Goal: Task Accomplishment & Management: Complete application form

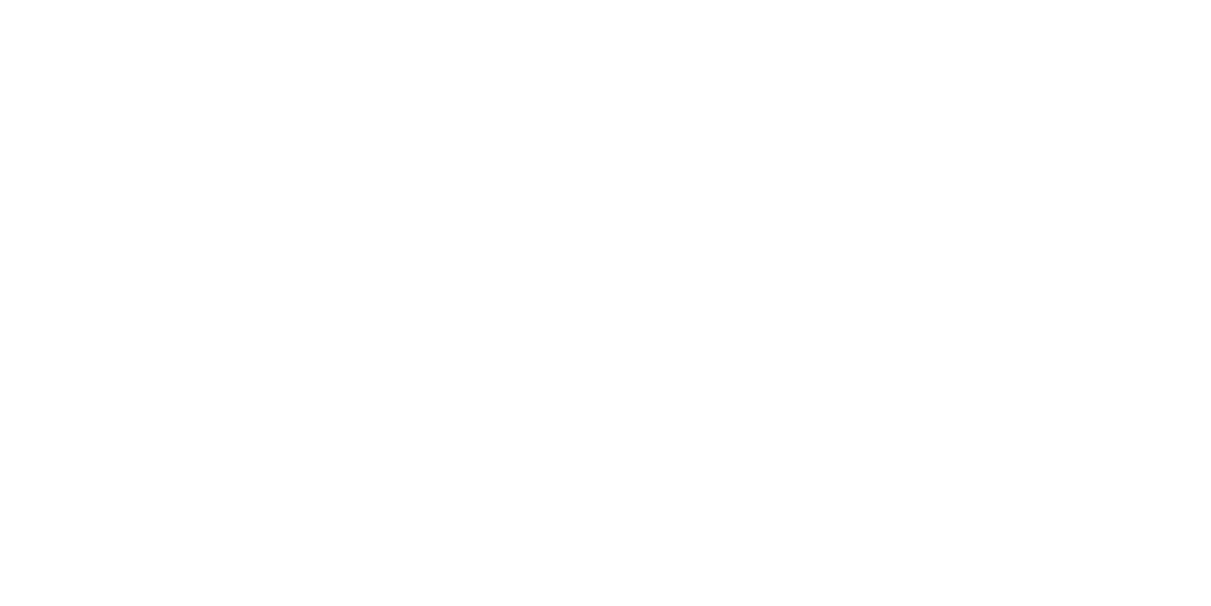
drag, startPoint x: 536, startPoint y: 250, endPoint x: 576, endPoint y: 254, distance: 40.2
click at [0, 0] on html at bounding box center [0, 0] width 0 height 0
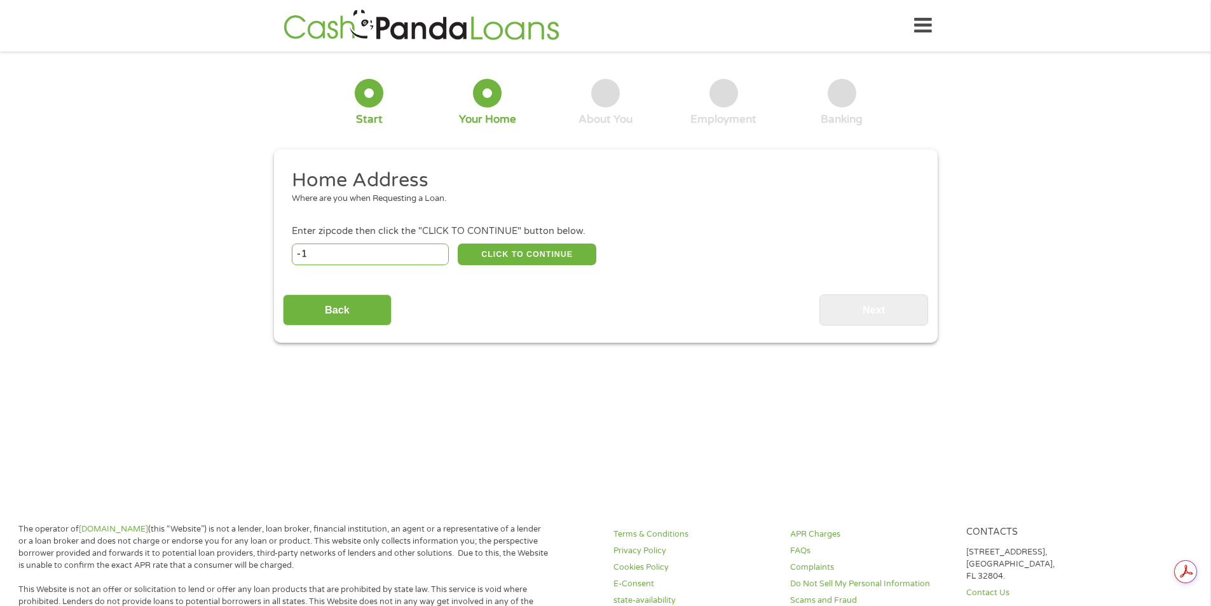
click at [439, 258] on input "-1" at bounding box center [370, 254] width 157 height 22
type input "-1"
type input "36870"
click at [520, 250] on button "CLICK TO CONTINUE" at bounding box center [527, 254] width 139 height 22
type input "36870"
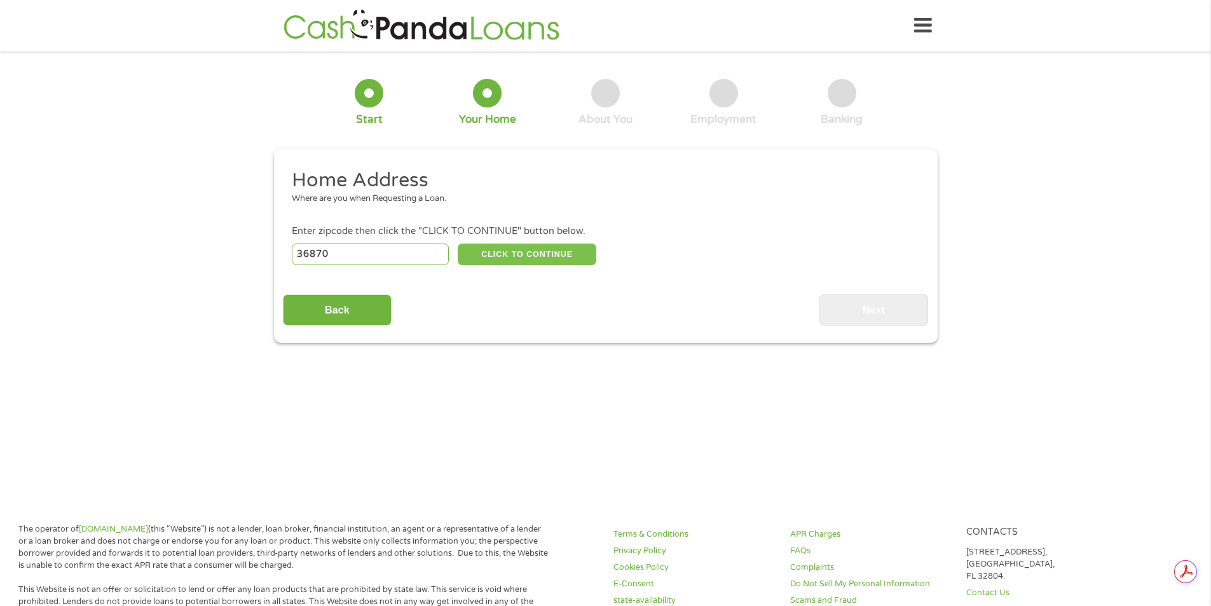
type input "Phenix City"
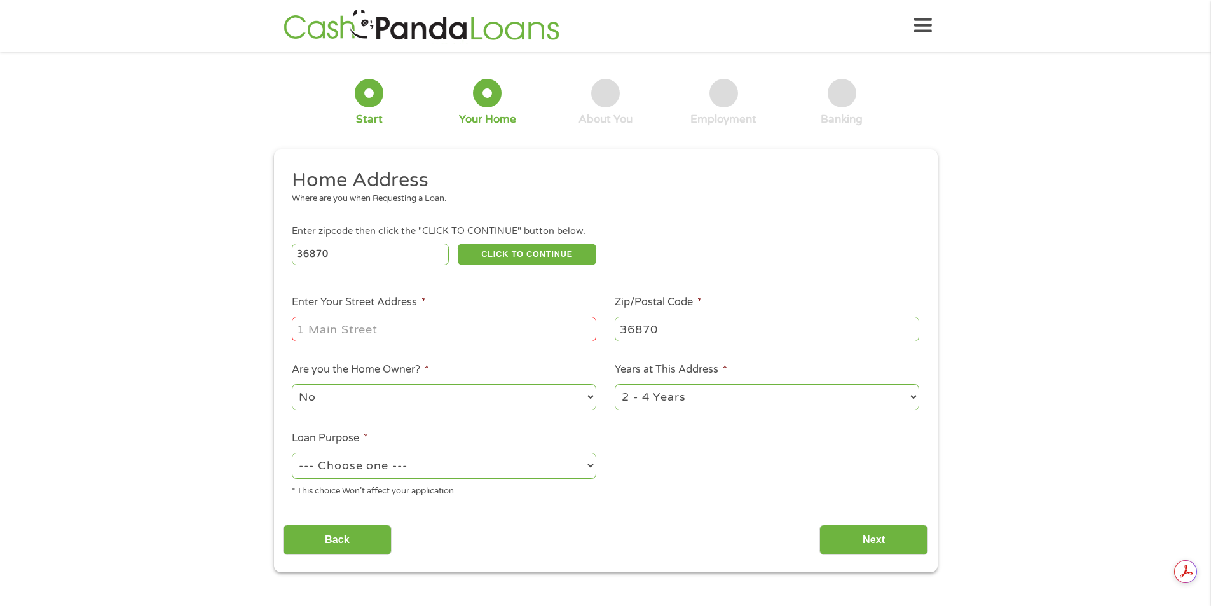
click at [358, 336] on input "Enter Your Street Address *" at bounding box center [444, 329] width 305 height 24
type input "[STREET_ADDRESS][PERSON_NAME]"
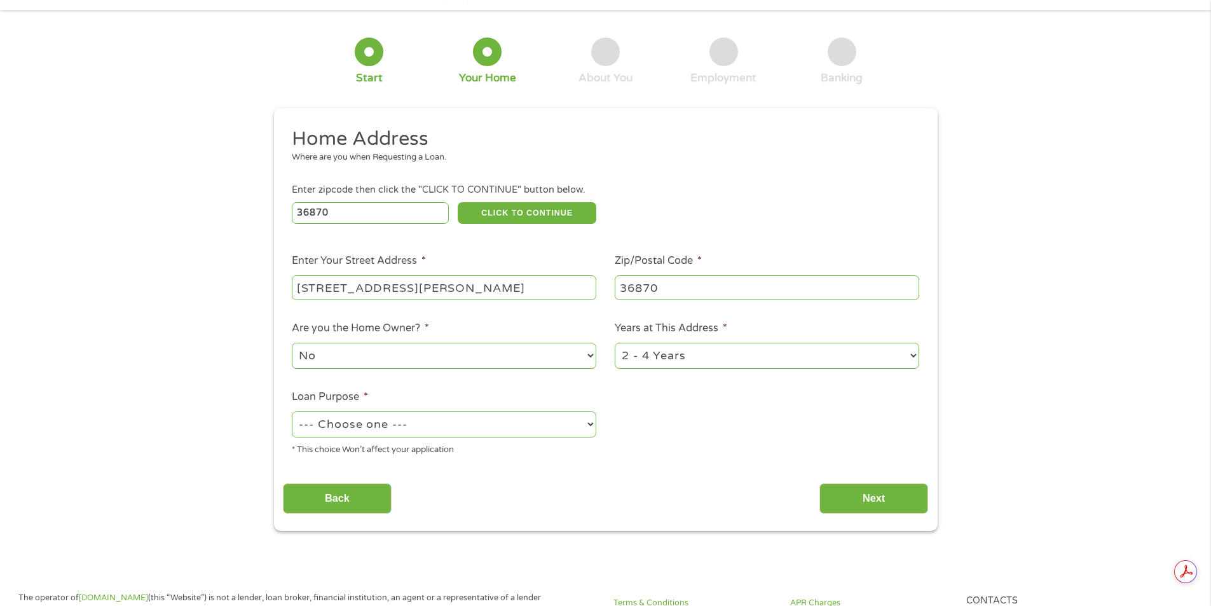
scroll to position [127, 0]
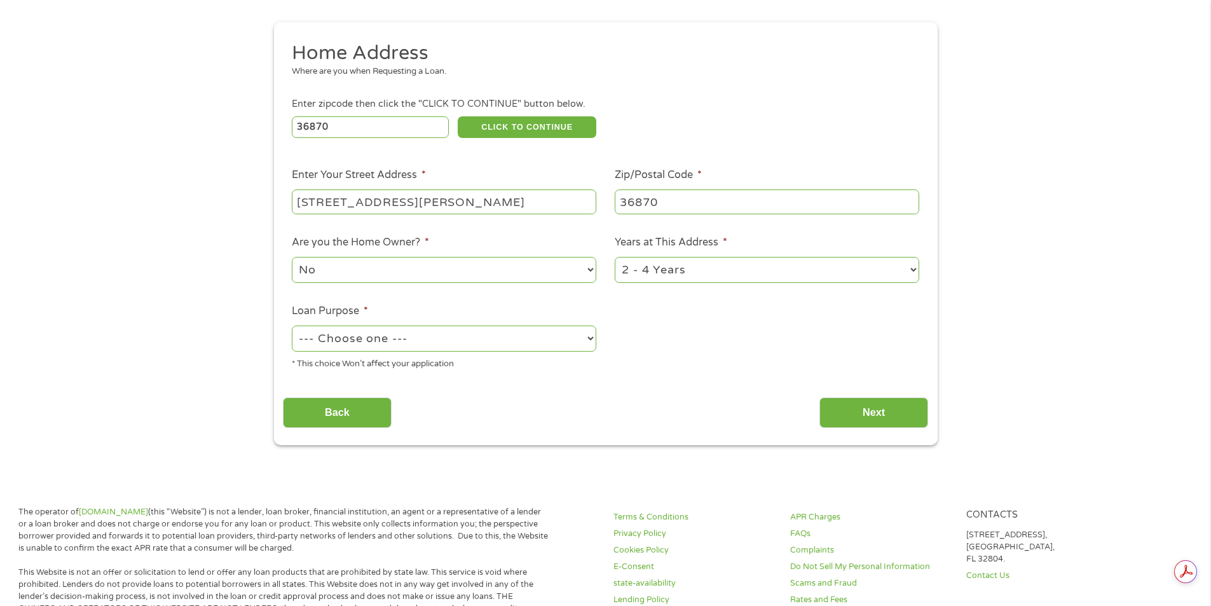
click at [730, 273] on select "1 Year or less 1 - 2 Years 2 - 4 Years Over 4 Years" at bounding box center [767, 270] width 305 height 26
select select "60months"
click at [615, 257] on select "1 Year or less 1 - 2 Years 2 - 4 Years Over 4 Years" at bounding box center [767, 270] width 305 height 26
click at [480, 340] on select "--- Choose one --- Pay Bills Debt Consolidation Home Improvement Major Purchase…" at bounding box center [444, 338] width 305 height 26
select select "paybills"
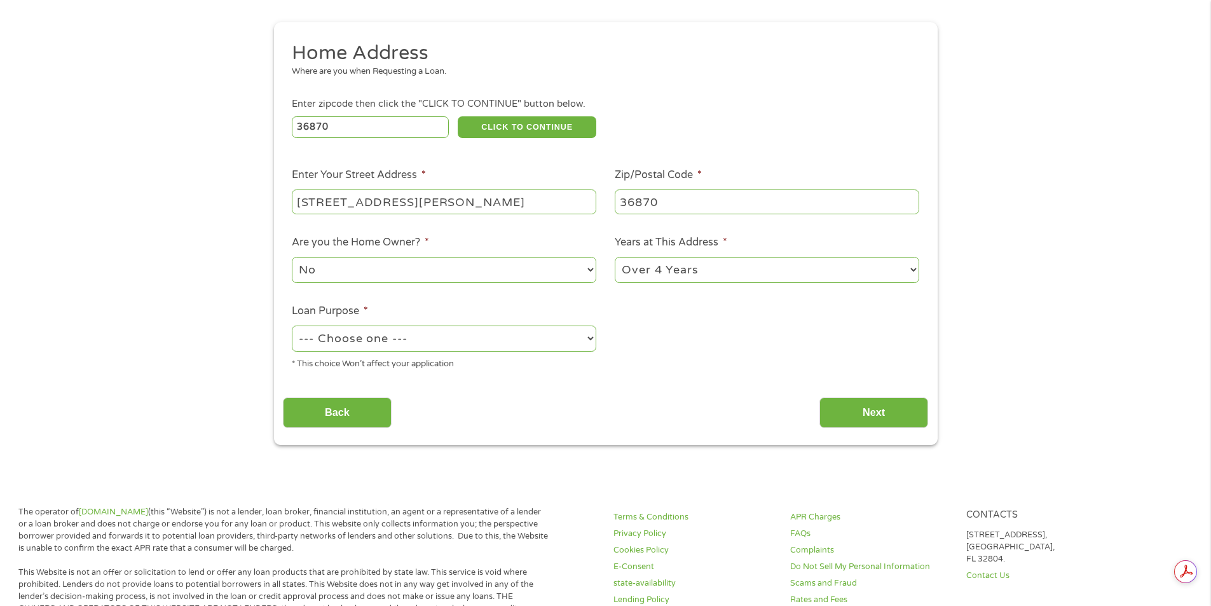
click at [292, 325] on select "--- Choose one --- Pay Bills Debt Consolidation Home Improvement Major Purchase…" at bounding box center [444, 338] width 305 height 26
click at [855, 412] on input "Next" at bounding box center [873, 412] width 109 height 31
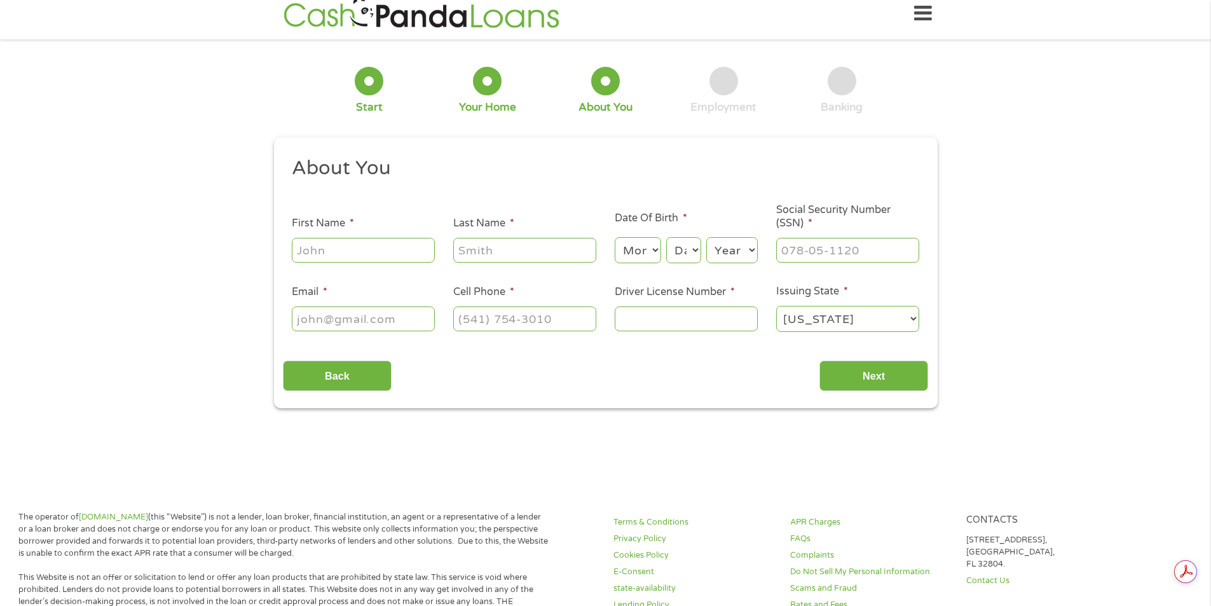
scroll to position [0, 0]
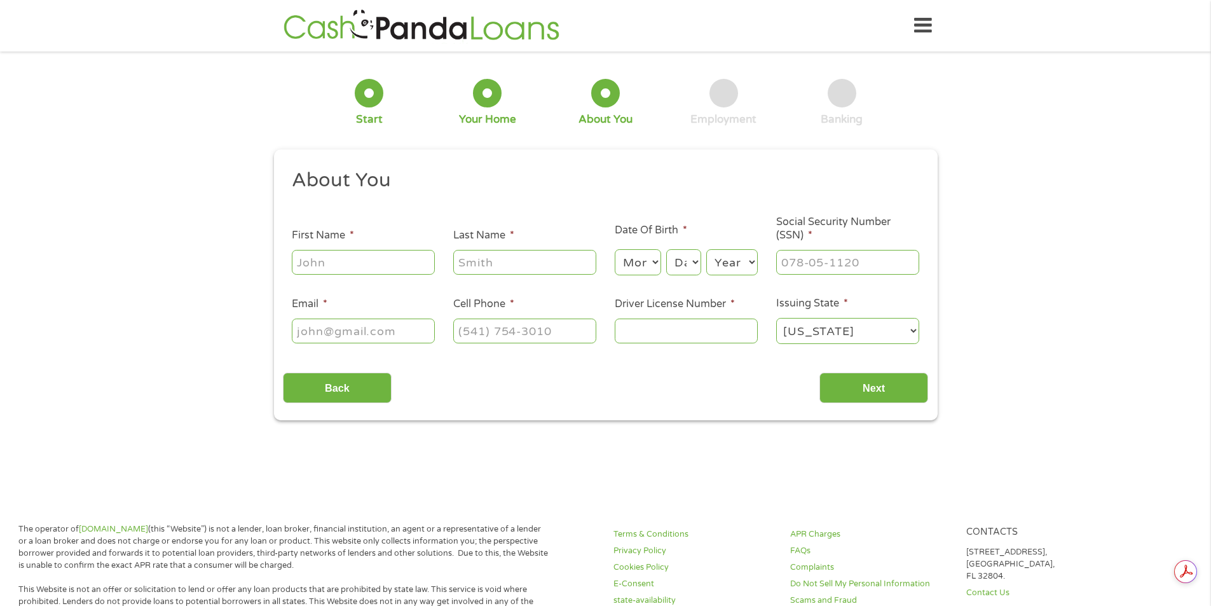
click at [366, 267] on input "First Name *" at bounding box center [363, 262] width 143 height 24
type input "[PERSON_NAME]"
click at [647, 270] on select "Month 1 2 3 4 5 6 7 8 9 10 11 12" at bounding box center [638, 262] width 46 height 26
select select "2"
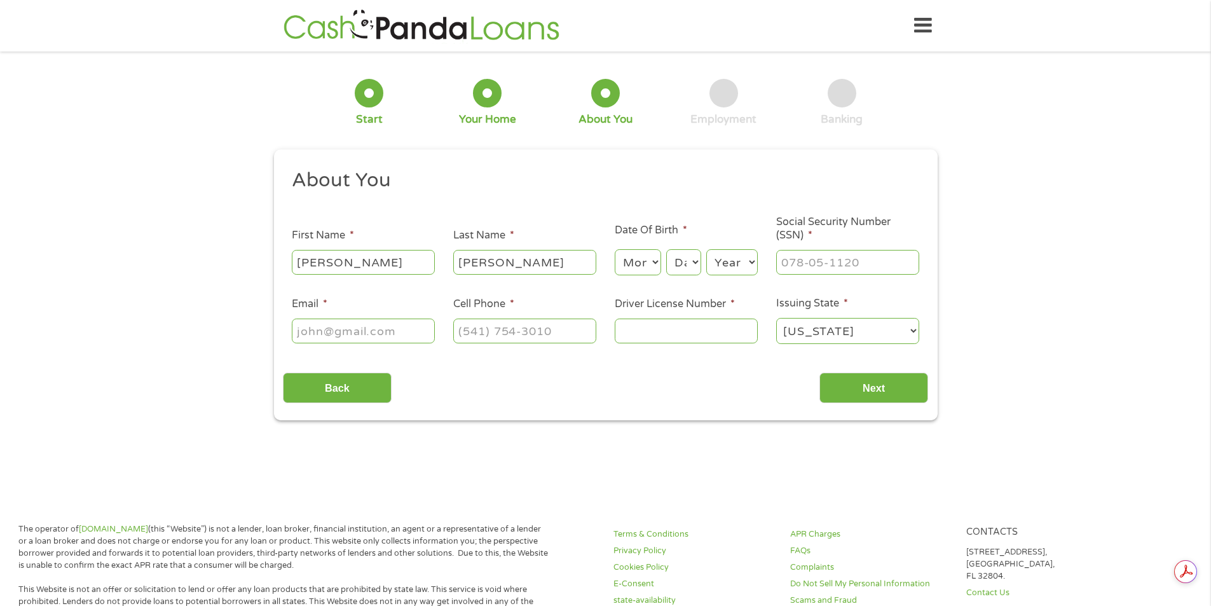
click at [615, 249] on select "Month 1 2 3 4 5 6 7 8 9 10 11 12" at bounding box center [638, 262] width 46 height 26
click at [694, 268] on select "Day 1 2 3 4 5 6 7 8 9 10 11 12 13 14 15 16 17 18 19 20 21 22 23 24 25 26 27 28 …" at bounding box center [683, 262] width 34 height 26
select select "26"
click at [666, 249] on select "Day 1 2 3 4 5 6 7 8 9 10 11 12 13 14 15 16 17 18 19 20 21 22 23 24 25 26 27 28 …" at bounding box center [683, 262] width 34 height 26
click at [748, 264] on select "Year [DATE] 2006 2005 2004 2003 2002 2001 2000 1999 1998 1997 1996 1995 1994 19…" at bounding box center [731, 262] width 51 height 26
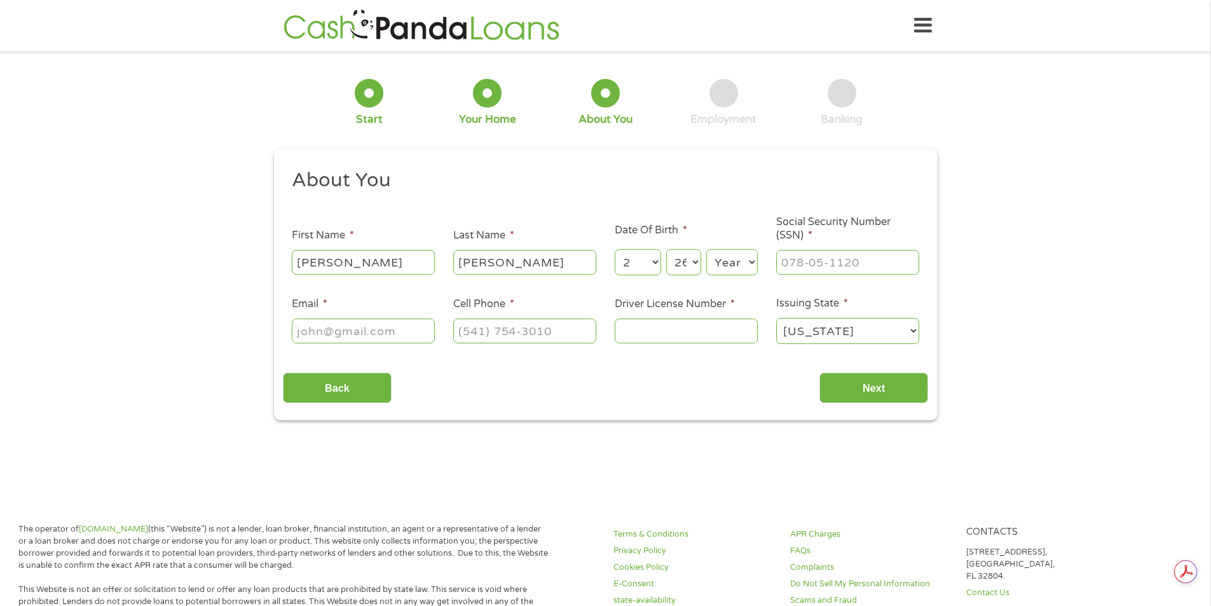
select select "1968"
click at [706, 249] on select "Year [DATE] 2006 2005 2004 2003 2002 2001 2000 1999 1998 1997 1996 1995 1994 19…" at bounding box center [731, 262] width 51 height 26
click at [787, 269] on input "___-__-____" at bounding box center [847, 262] width 143 height 24
type input "418-13-0408"
click at [316, 332] on input "Email *" at bounding box center [363, 330] width 143 height 24
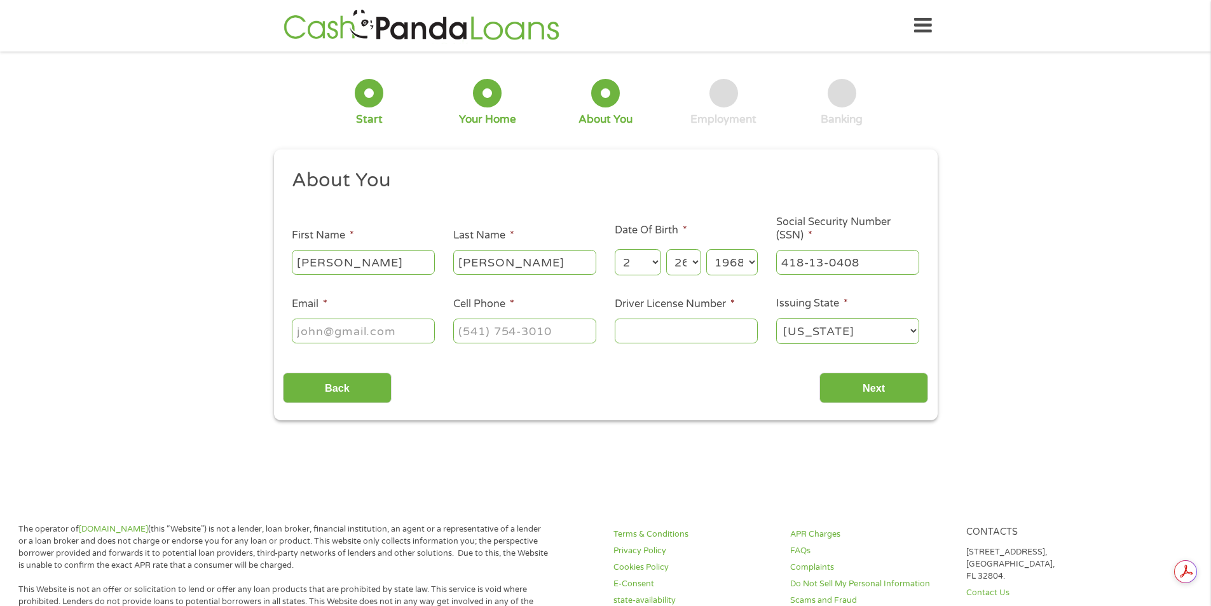
type input "[EMAIL_ADDRESS][DOMAIN_NAME]"
type input "[PHONE_NUMBER]"
click at [695, 337] on input "Driver License Number *" at bounding box center [686, 330] width 143 height 24
type input "6134091"
click at [903, 390] on input "Next" at bounding box center [873, 388] width 109 height 31
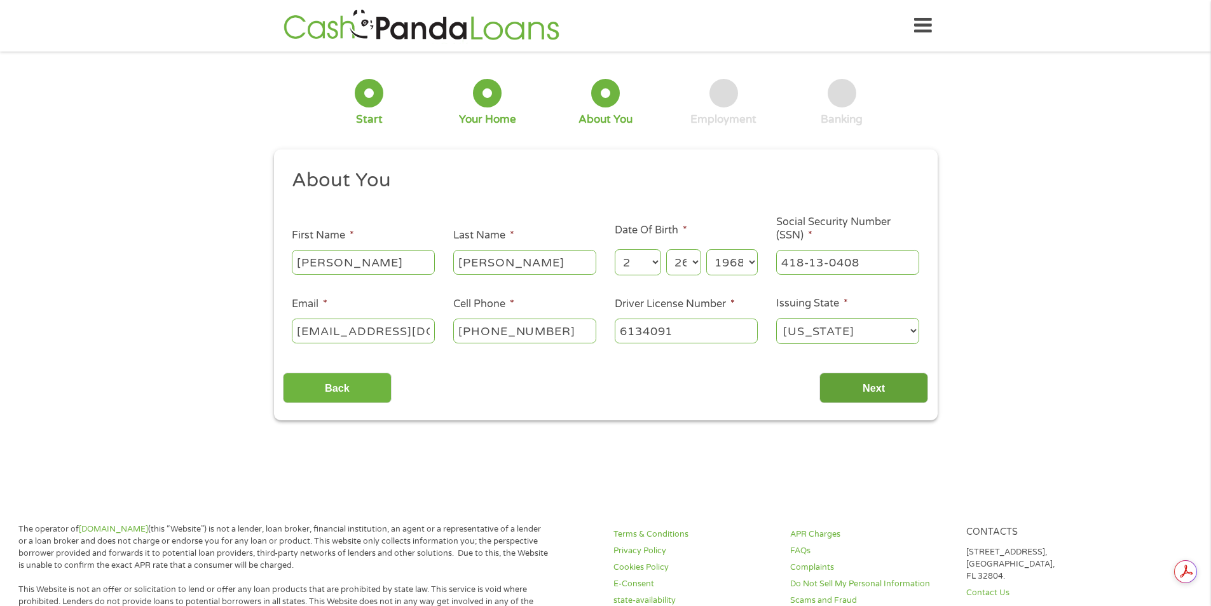
scroll to position [5, 5]
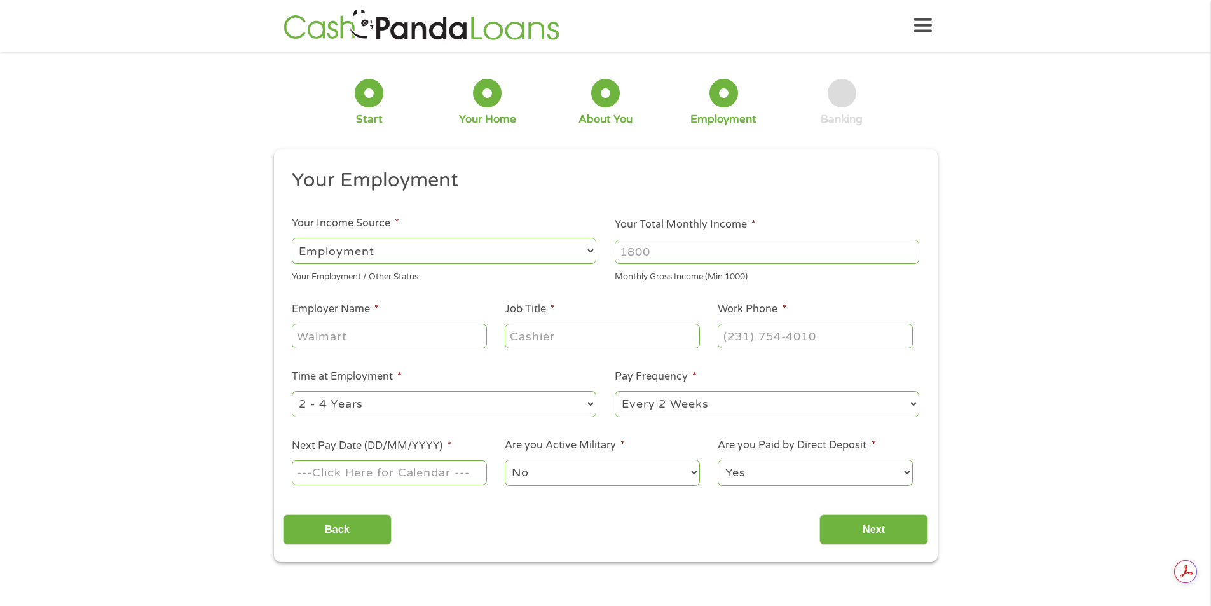
click at [664, 259] on input "Your Total Monthly Income *" at bounding box center [767, 252] width 305 height 24
type input "3400"
click at [318, 340] on input "Employer Name *" at bounding box center [389, 336] width 195 height 24
type input "Global Personnel"
type input "Recruiter"
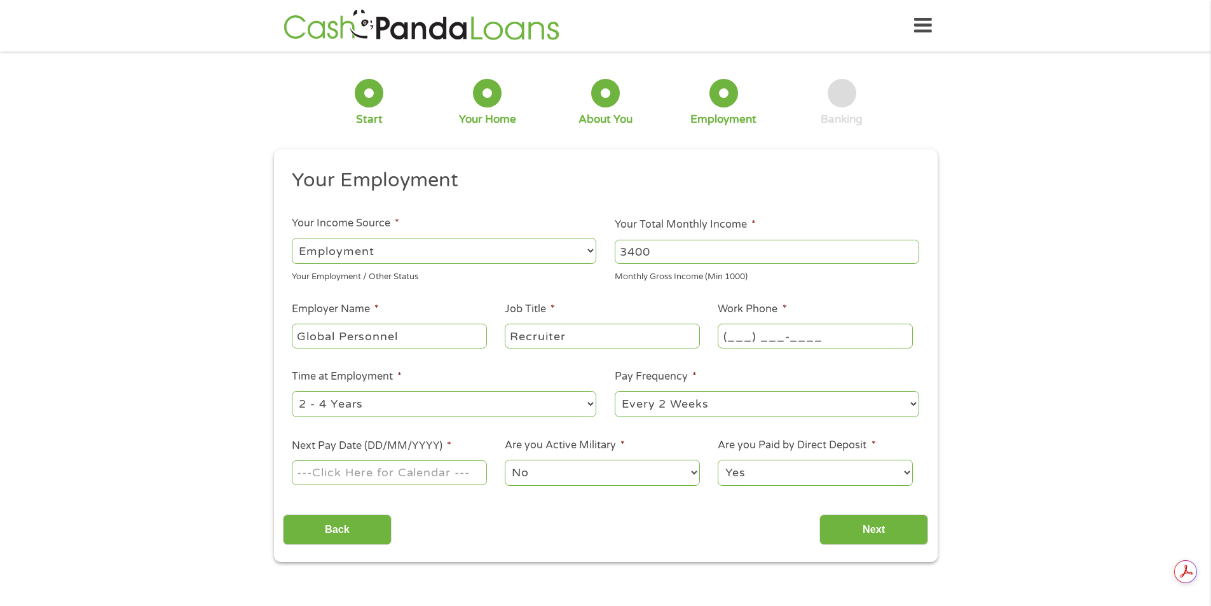
click at [724, 332] on input "(___) ___-____" at bounding box center [815, 336] width 195 height 24
type input "[PHONE_NUMBER]"
click at [681, 428] on ul "Your Employment Your Income Source * --- Choose one --- Employment [DEMOGRAPHIC…" at bounding box center [605, 332] width 645 height 329
click at [804, 400] on select "--- Choose one --- Every 2 Weeks Every Week Monthly Semi-Monthly" at bounding box center [767, 404] width 305 height 26
select select "weekly"
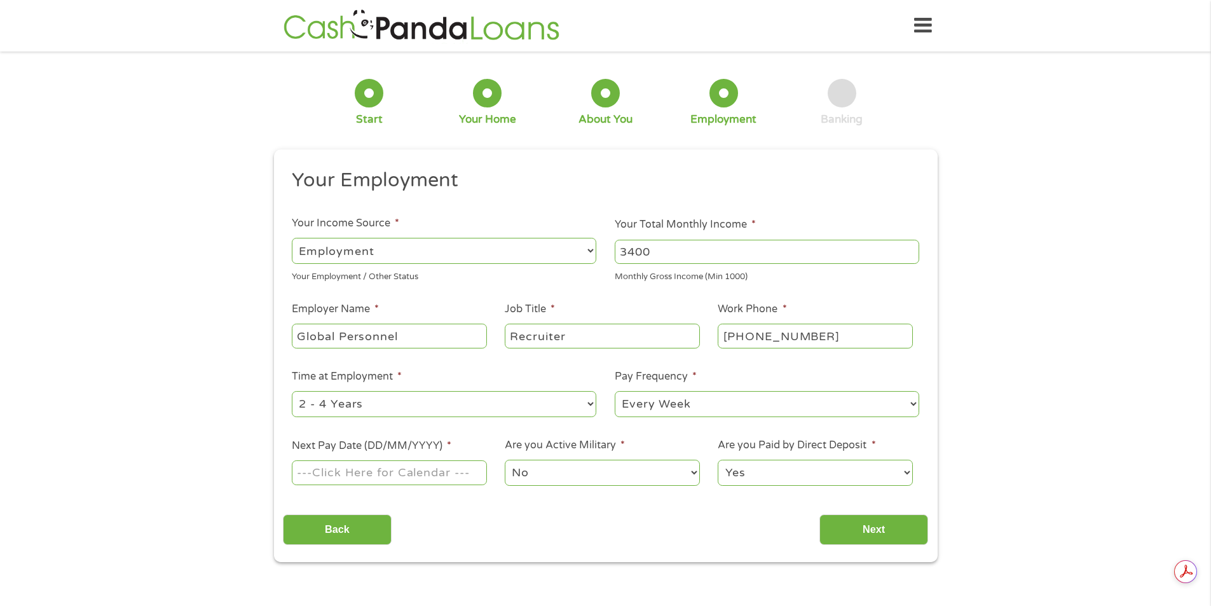
click at [615, 391] on select "--- Choose one --- Every 2 Weeks Every Week Monthly Semi-Monthly" at bounding box center [767, 404] width 305 height 26
click at [416, 469] on input "Next Pay Date (DD/MM/YYYY) *" at bounding box center [389, 472] width 195 height 24
type input "[DATE]"
click at [595, 479] on select "No Yes" at bounding box center [602, 473] width 195 height 26
click at [843, 483] on select "Yes No" at bounding box center [815, 473] width 195 height 26
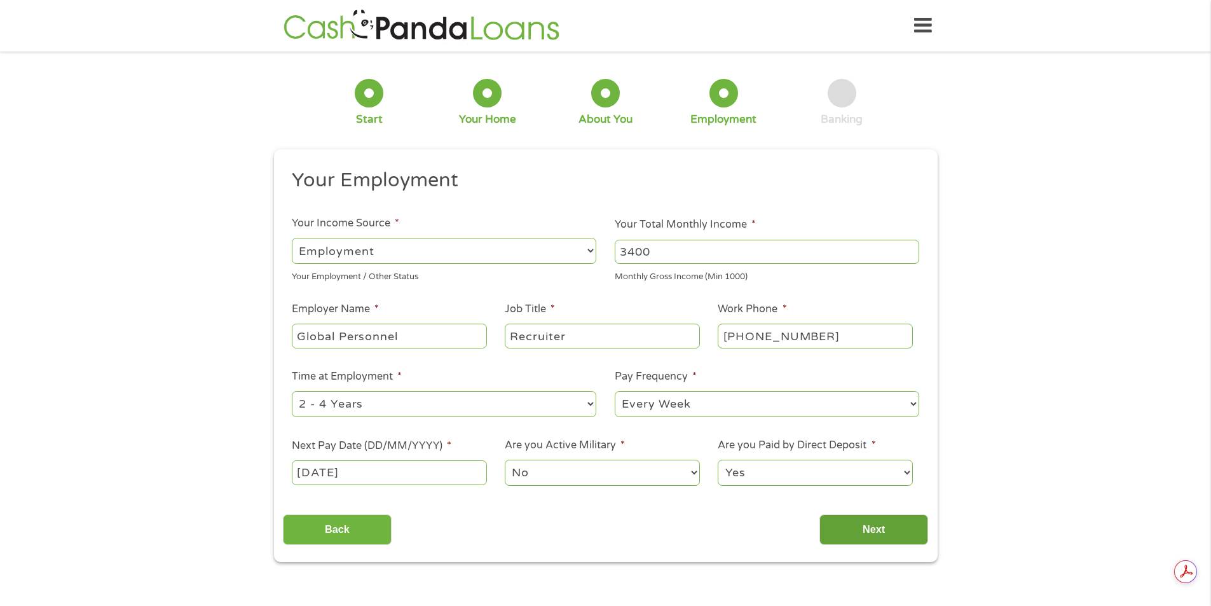
click at [854, 528] on input "Next" at bounding box center [873, 529] width 109 height 31
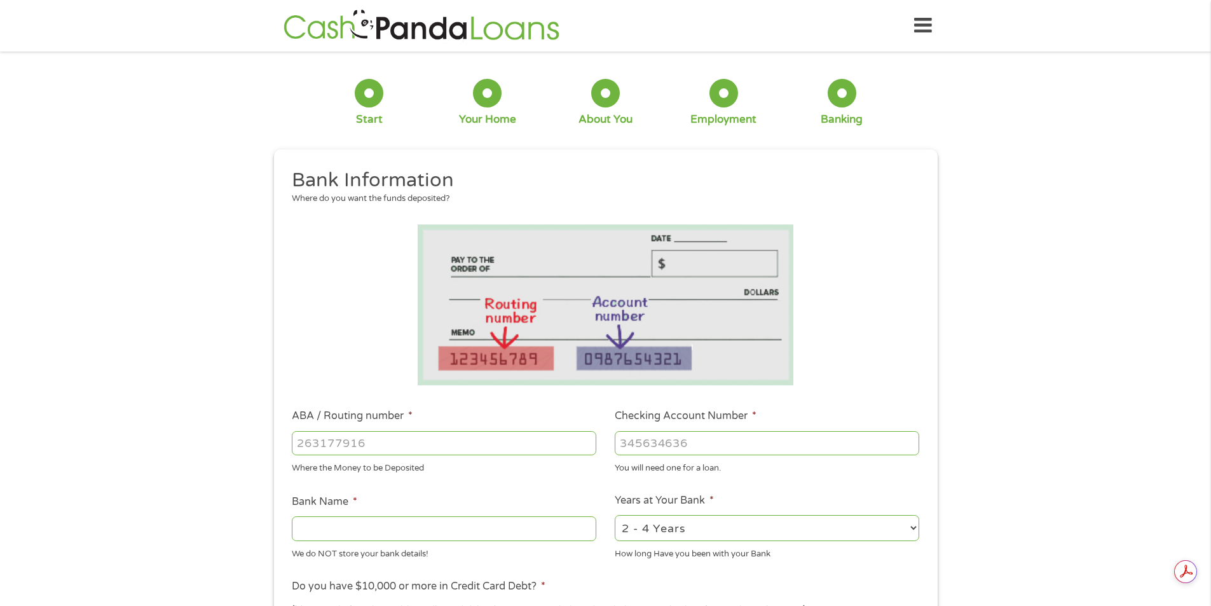
click at [367, 446] on input "ABA / Routing number *" at bounding box center [444, 443] width 305 height 24
type input "041215663"
type input "[PERSON_NAME] BANK"
type input "041215663"
click at [709, 438] on input "Checking Account Number *" at bounding box center [767, 443] width 305 height 24
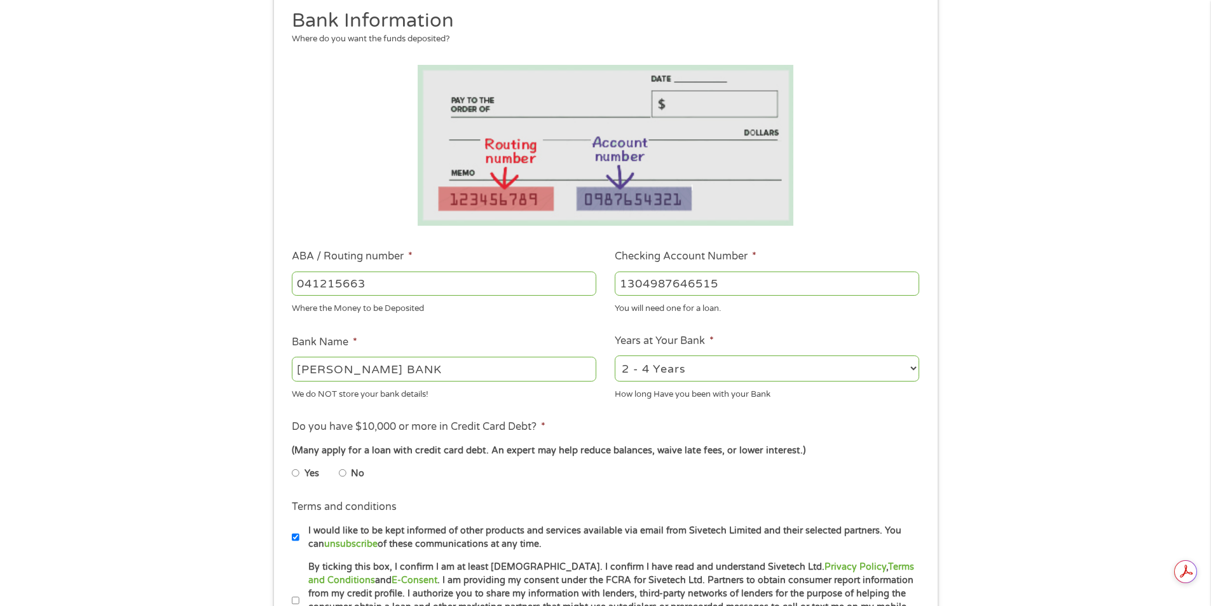
scroll to position [191, 0]
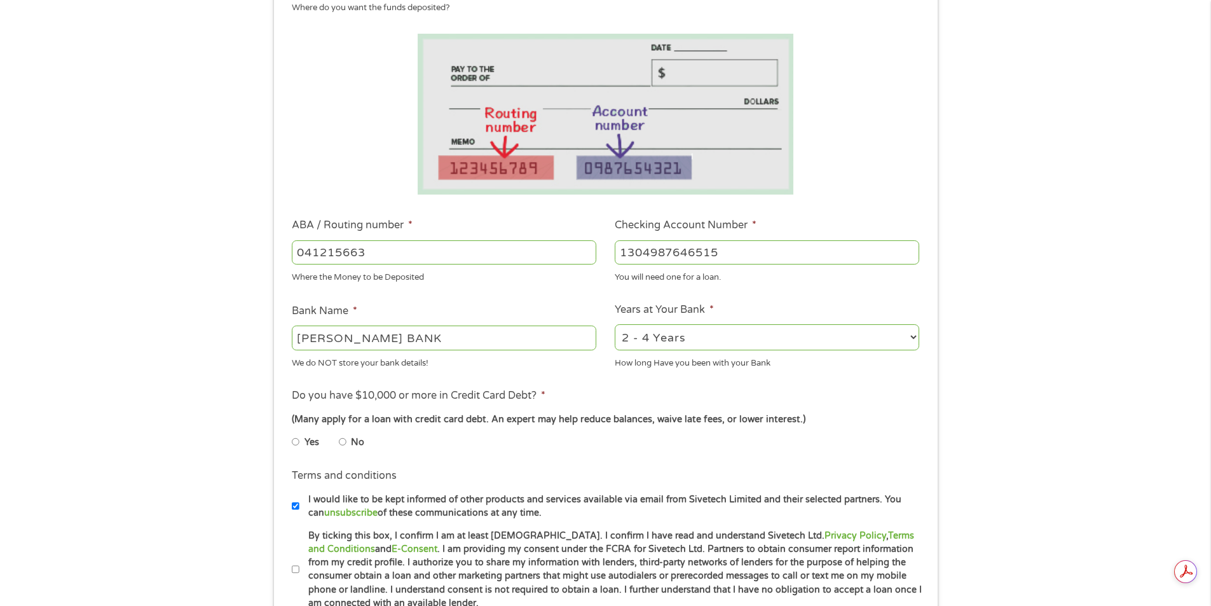
type input "1304987646515"
click at [343, 440] on input "No" at bounding box center [343, 442] width 8 height 20
radio input "true"
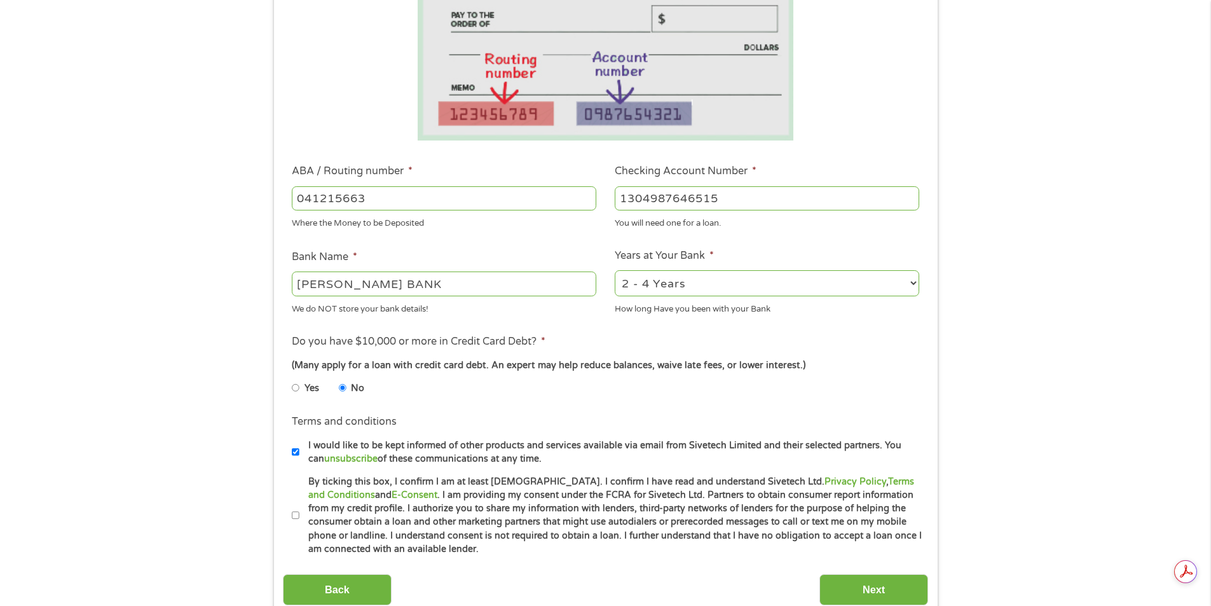
scroll to position [318, 0]
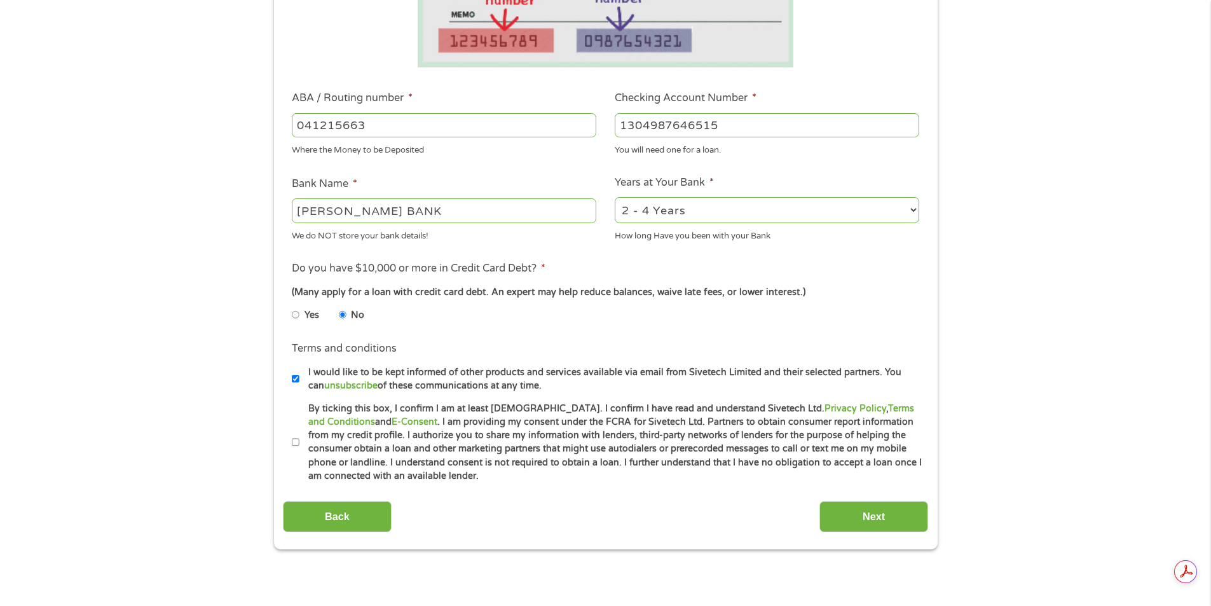
click at [293, 444] on input "By ticking this box, I confirm I am at least [DEMOGRAPHIC_DATA]. I confirm I ha…" at bounding box center [296, 442] width 8 height 20
checkbox input "true"
click at [917, 524] on input "Next" at bounding box center [873, 516] width 109 height 31
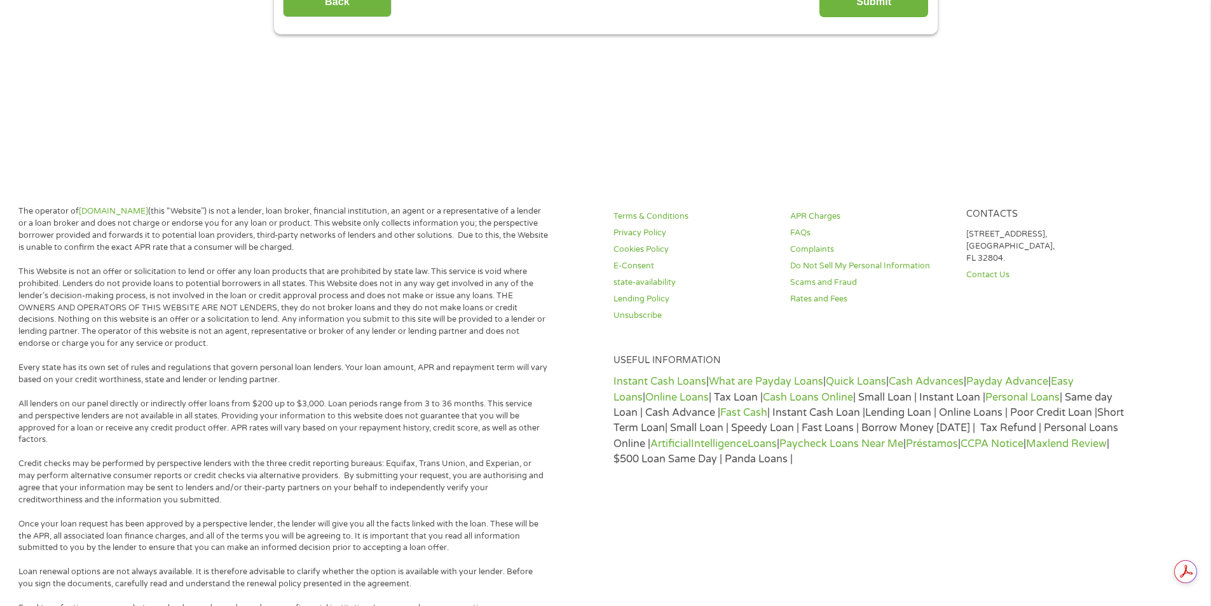
scroll to position [36, 0]
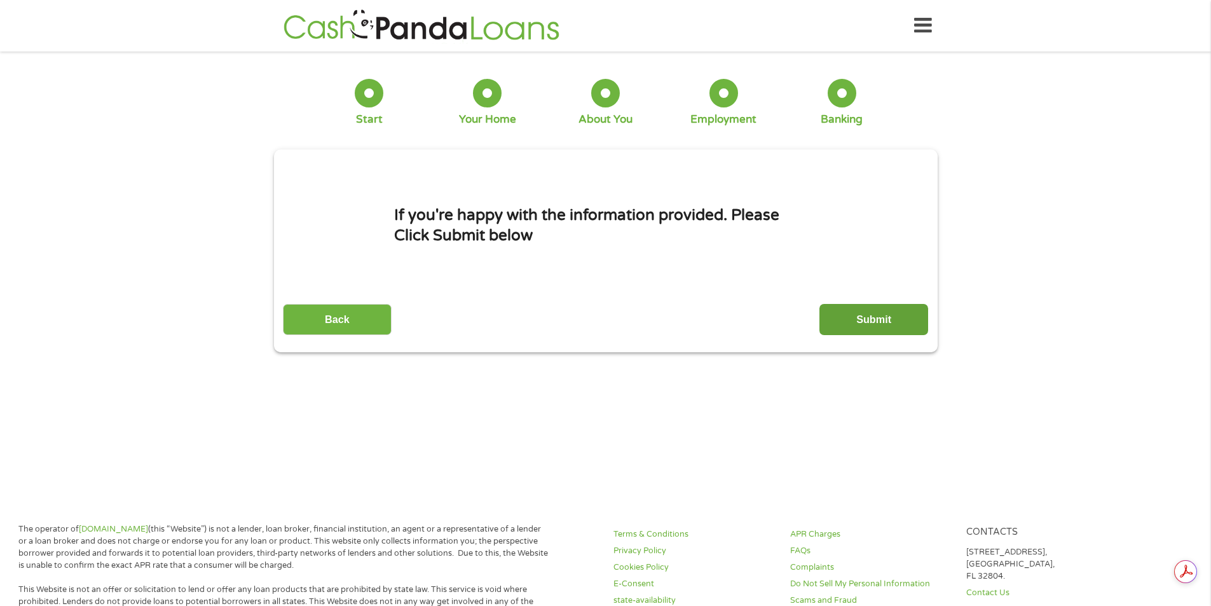
click at [891, 330] on input "Submit" at bounding box center [873, 319] width 109 height 31
